Goal: Obtain resource: Obtain resource

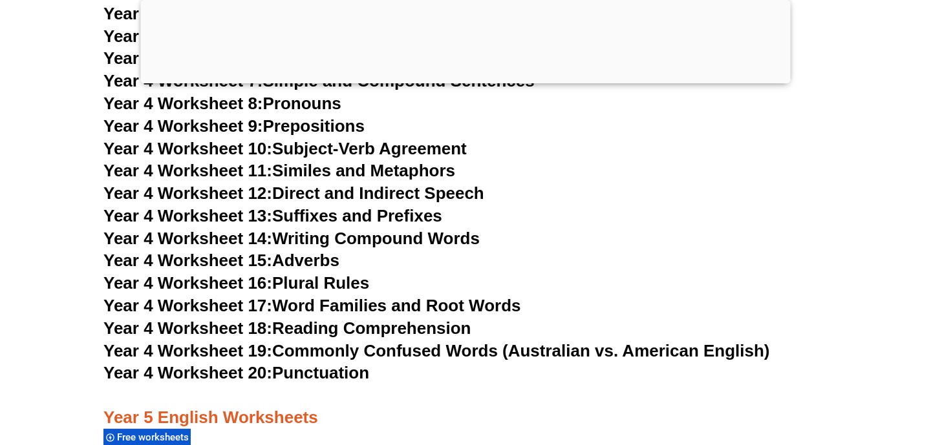
scroll to position [5918, 0]
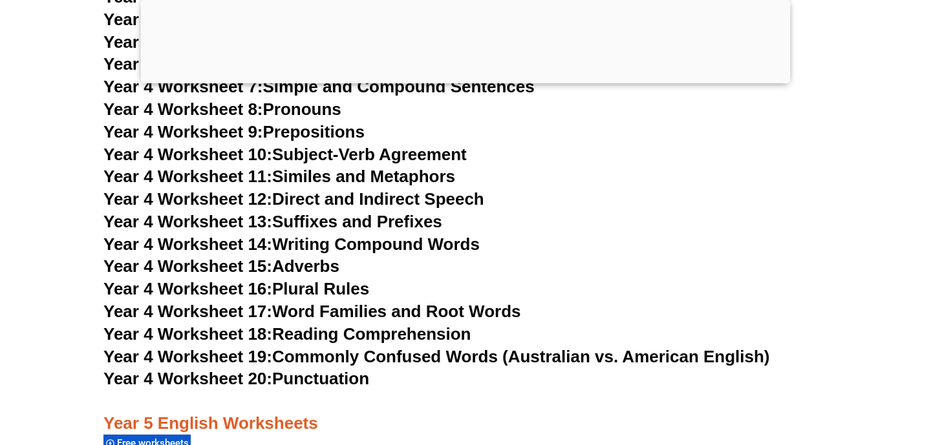
click at [310, 293] on link "Year 4 Worksheet 16: Plural Rules" at bounding box center [236, 288] width 266 height 19
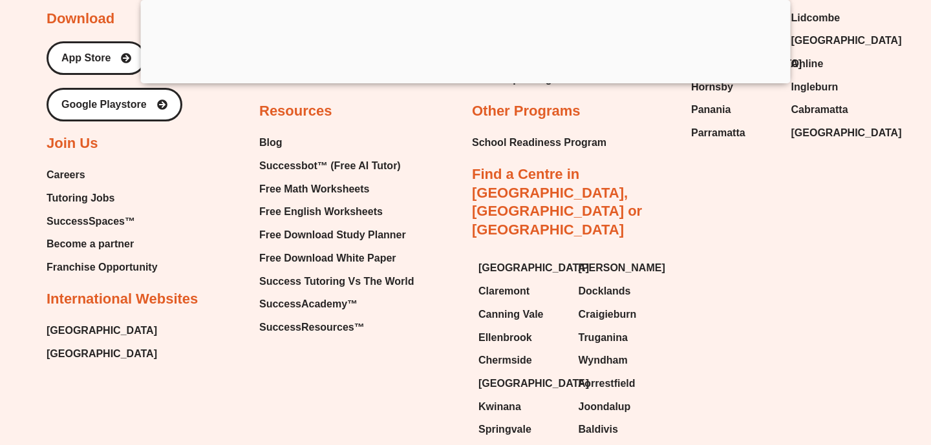
scroll to position [13849, 0]
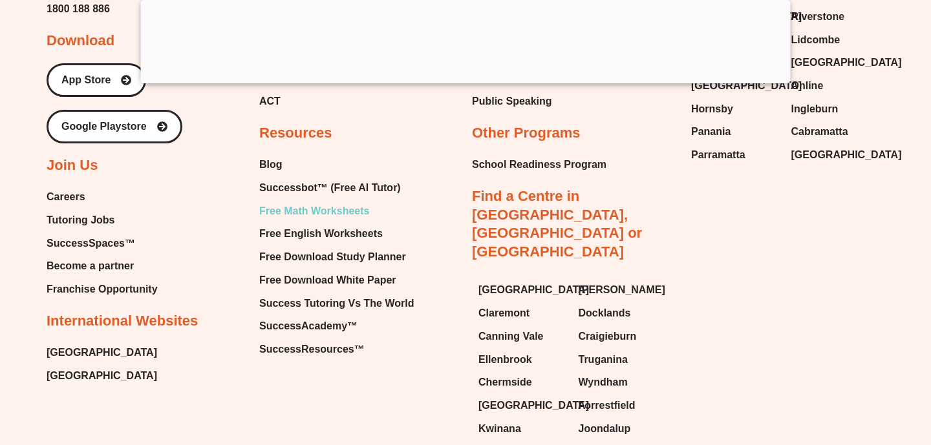
click at [334, 202] on span "Free Math Worksheets" at bounding box center [314, 211] width 110 height 19
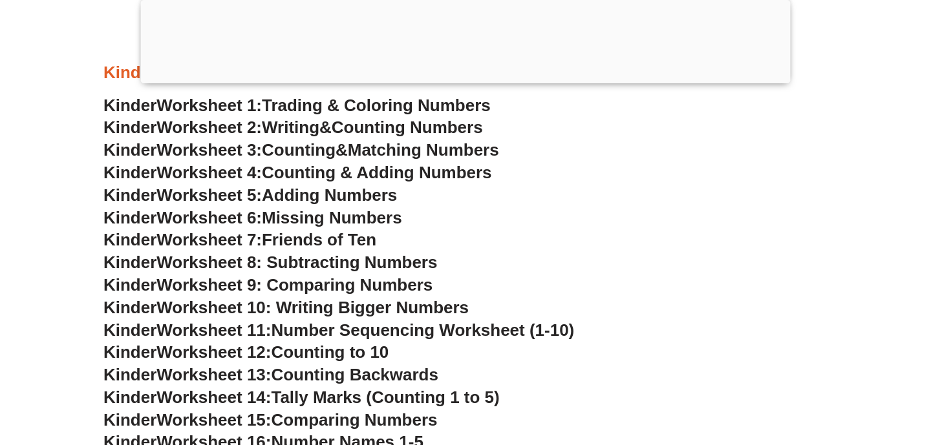
scroll to position [617, 0]
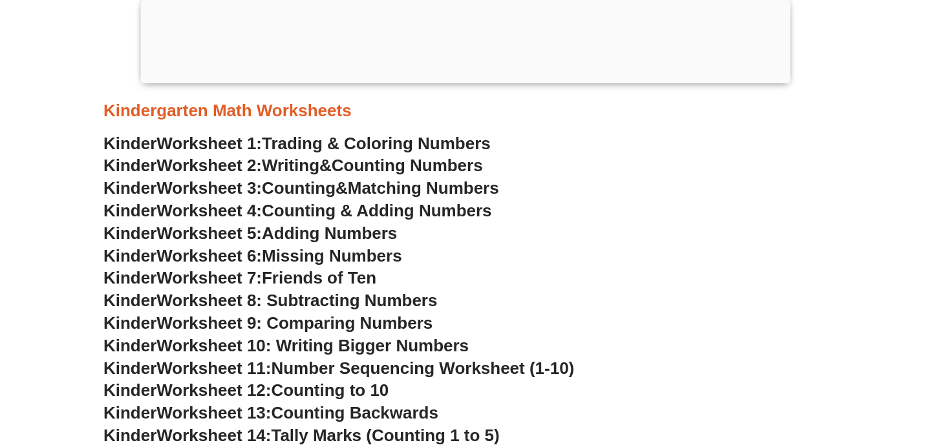
click at [396, 167] on span "Counting Numbers" at bounding box center [407, 165] width 151 height 19
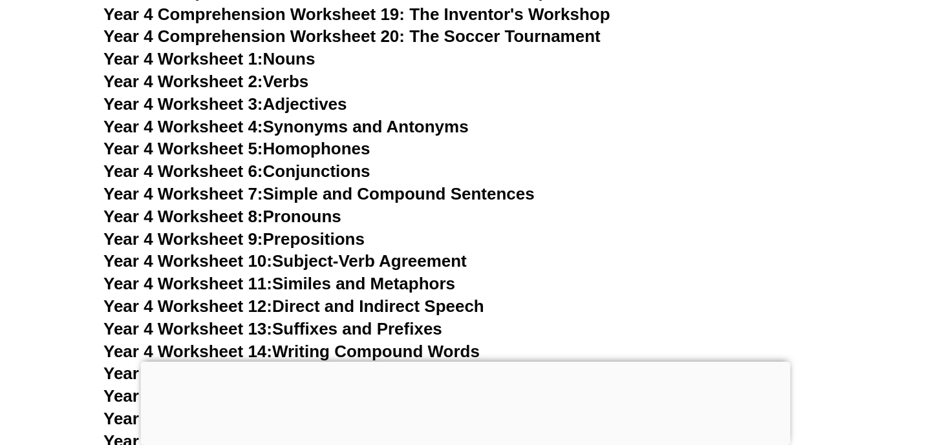
scroll to position [5542, 0]
click at [297, 52] on link "Year 4 Worksheet 1: Nouns" at bounding box center [208, 59] width 211 height 19
